Goal: Task Accomplishment & Management: Manage account settings

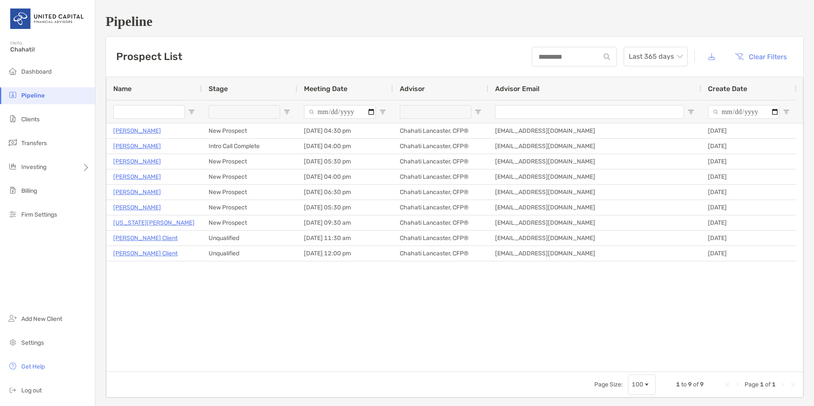
click at [229, 55] on div "Prospect List Last 365 days Clear Filters" at bounding box center [454, 57] width 697 height 40
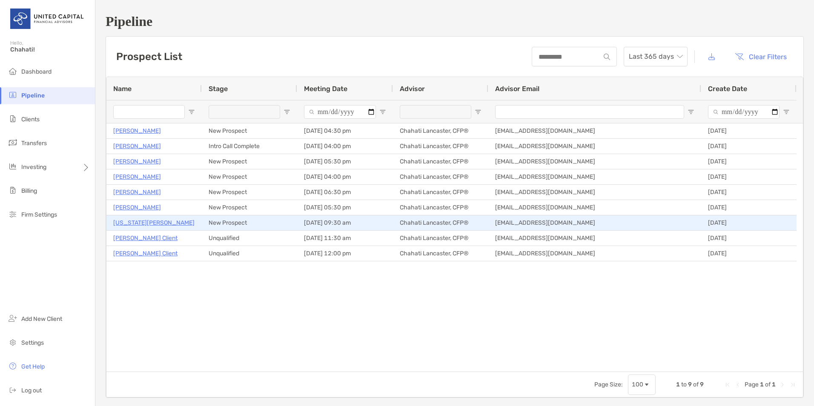
click at [133, 223] on p "[US_STATE][PERSON_NAME]" at bounding box center [153, 223] width 81 height 11
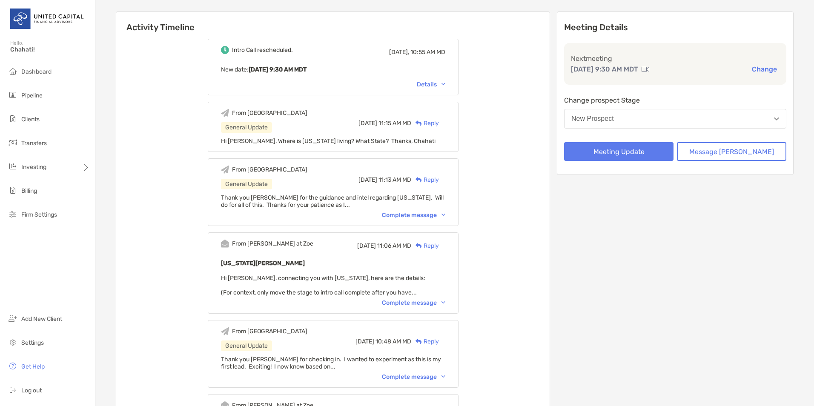
scroll to position [128, 0]
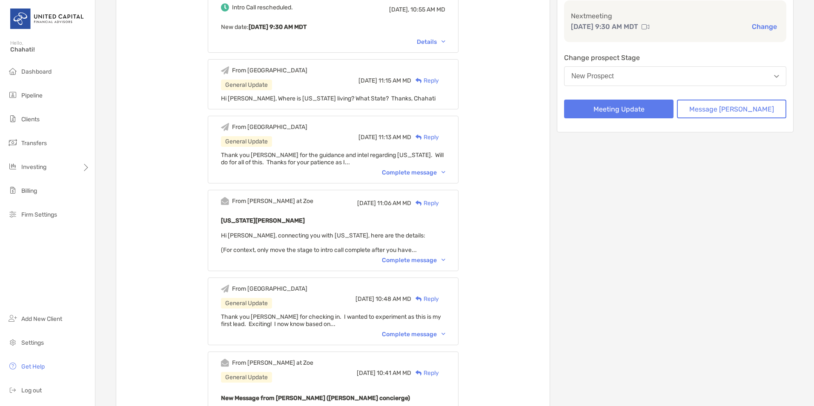
click at [424, 254] on div "From Paul at Zoe Tue, Sep 16 11:06 AM MD Reply Georgia Turner Hi Chahati, conne…" at bounding box center [333, 230] width 251 height 81
click at [427, 259] on div "Complete message" at bounding box center [413, 260] width 63 height 7
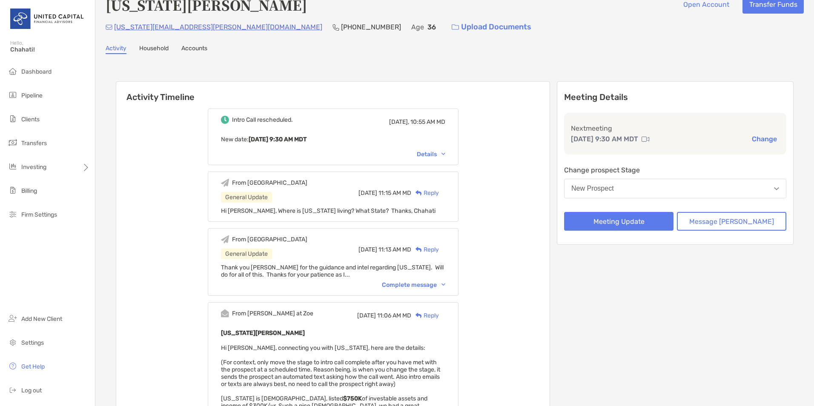
scroll to position [0, 0]
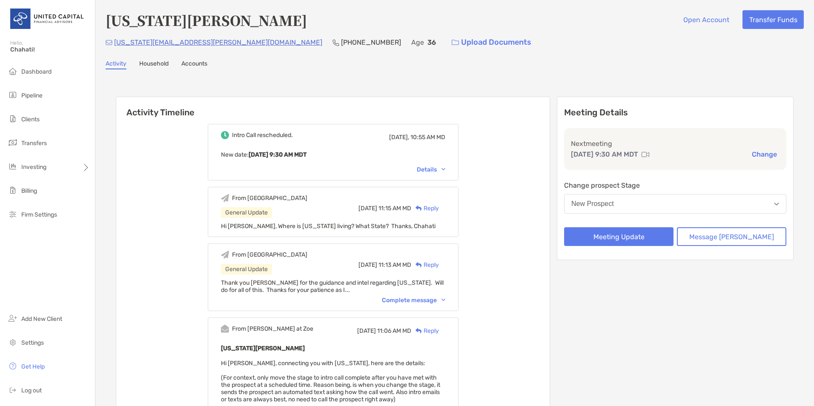
click at [475, 17] on div "Georgia Turner Open Account Transfer Funds" at bounding box center [455, 20] width 698 height 20
click at [475, 19] on div "Georgia Turner Open Account Transfer Funds" at bounding box center [455, 20] width 698 height 20
click at [462, 47] on div "georgia.duffield@gmail.com (734) 645-0477 Age 36 Upload Documents" at bounding box center [455, 42] width 698 height 18
click at [37, 343] on span "Settings" at bounding box center [32, 342] width 23 height 7
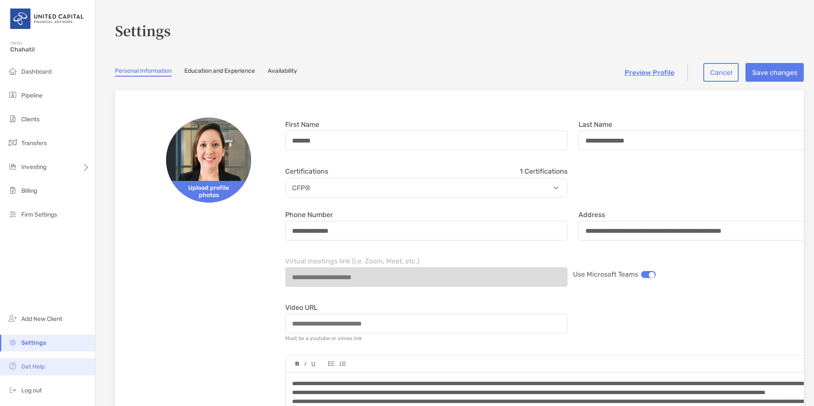
click at [40, 369] on span "Get Help" at bounding box center [32, 366] width 23 height 7
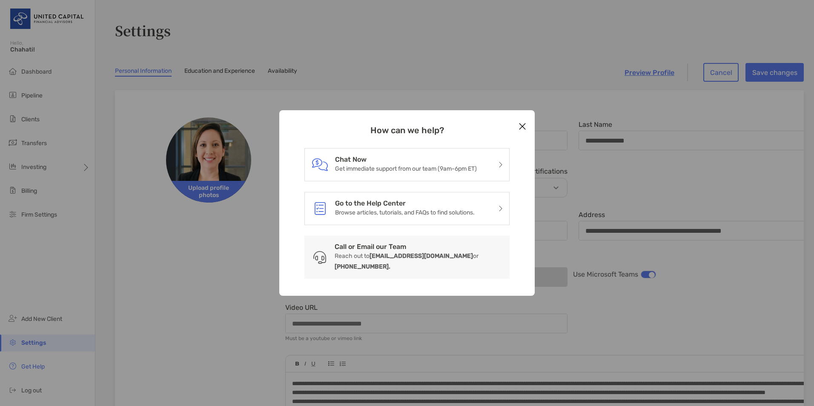
click at [521, 130] on icon "Close modal" at bounding box center [523, 126] width 8 height 10
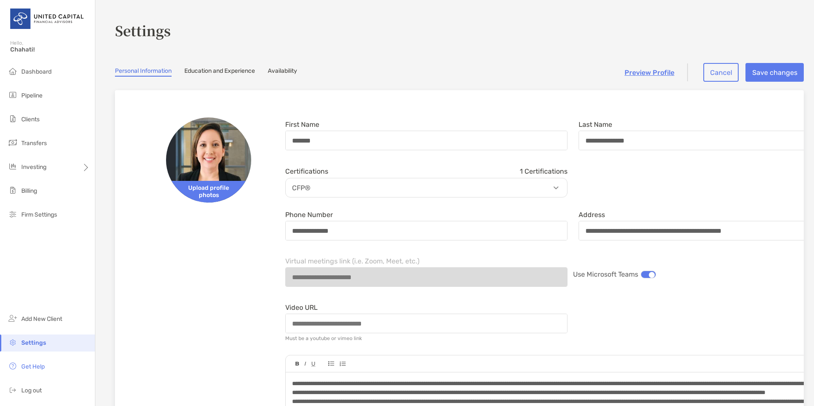
click at [41, 73] on span "Dashboard" at bounding box center [36, 71] width 30 height 7
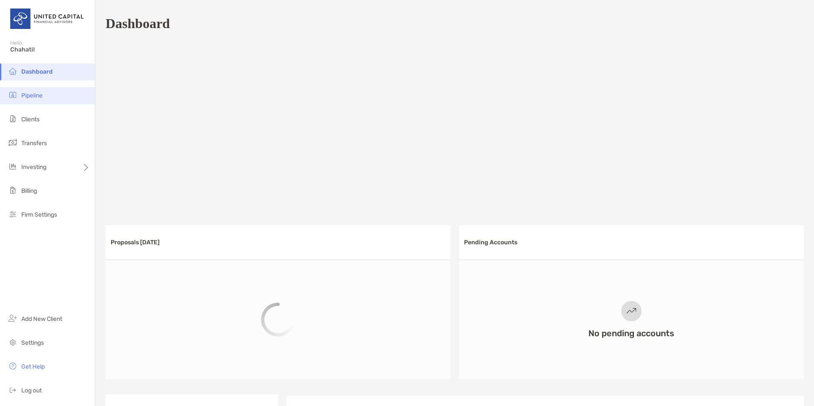
click at [39, 93] on span "Pipeline" at bounding box center [31, 95] width 21 height 7
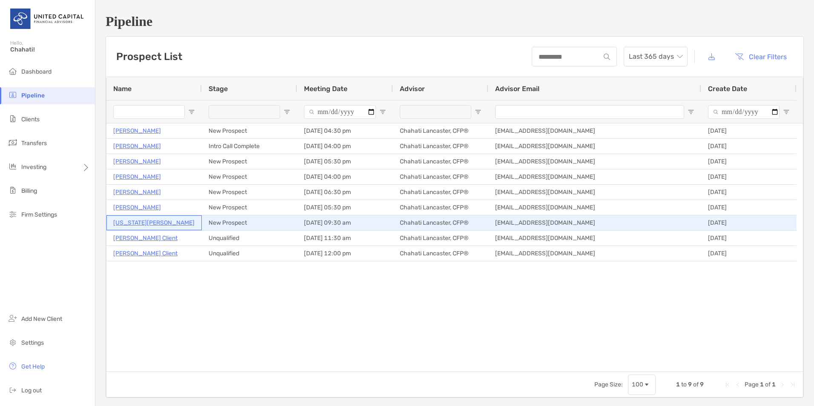
click at [139, 224] on p "[US_STATE][PERSON_NAME]" at bounding box center [153, 223] width 81 height 11
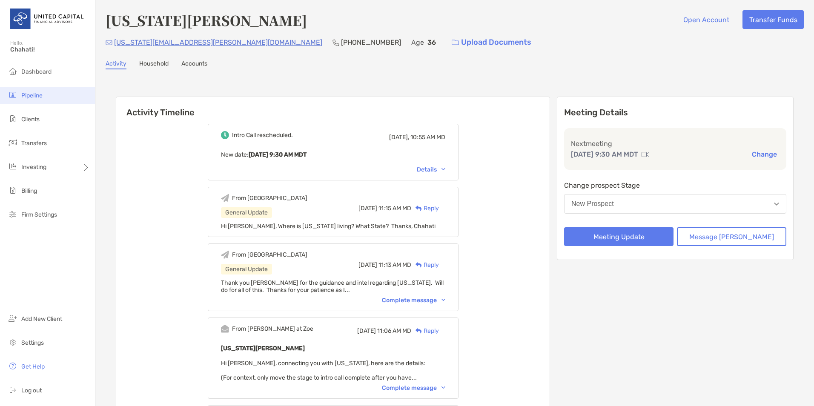
click at [34, 94] on span "Pipeline" at bounding box center [31, 95] width 21 height 7
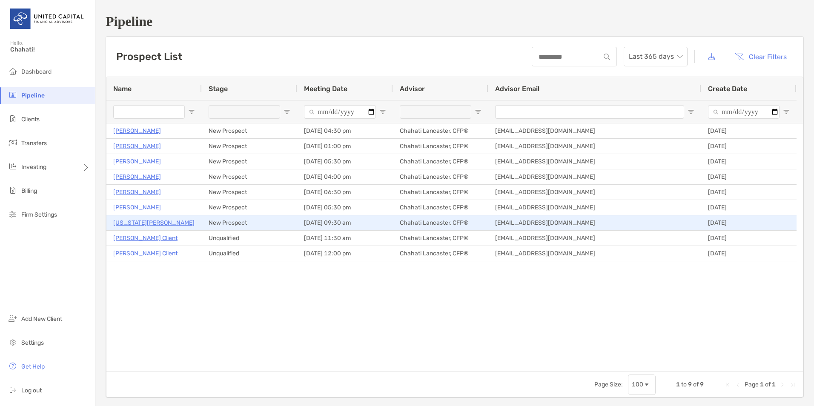
click at [132, 220] on p "[US_STATE][PERSON_NAME]" at bounding box center [153, 223] width 81 height 11
